Goal: Navigation & Orientation: Find specific page/section

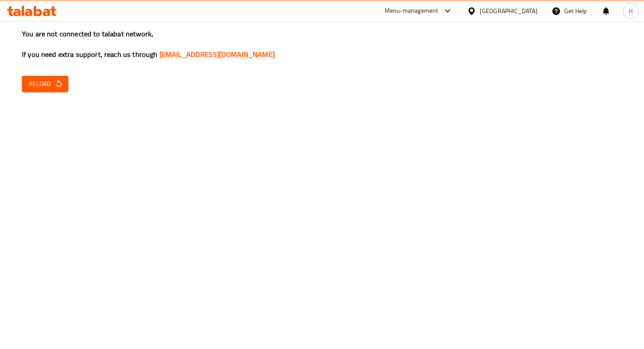
click at [42, 80] on span "Reload" at bounding box center [45, 83] width 32 height 11
click at [56, 86] on icon "button" at bounding box center [58, 83] width 9 height 9
click at [60, 85] on icon "button" at bounding box center [58, 83] width 9 height 9
click at [36, 11] on icon at bounding box center [38, 11] width 8 height 11
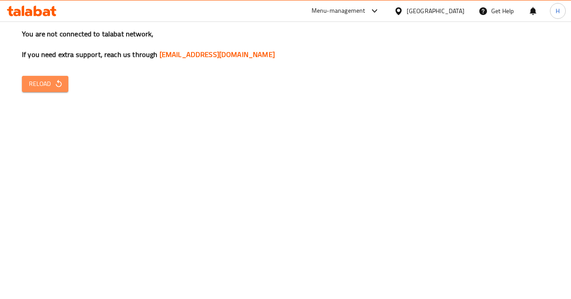
click at [43, 78] on span "Reload" at bounding box center [45, 83] width 32 height 11
